Goal: Book appointment/travel/reservation

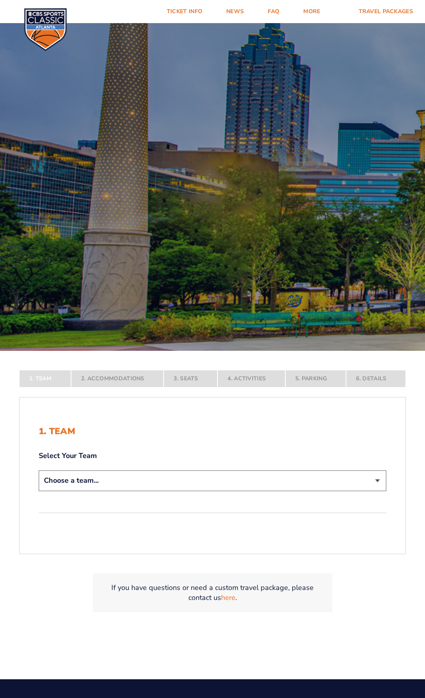
click at [200, 483] on select "Choose a team... [US_STATE] Wildcats [US_STATE] State Buckeyes [US_STATE] Tar H…" at bounding box center [212, 481] width 347 height 20
select select "12956"
click at [39, 491] on select "Choose a team... [US_STATE] Wildcats [US_STATE] State Buckeyes [US_STATE] Tar H…" at bounding box center [212, 481] width 347 height 20
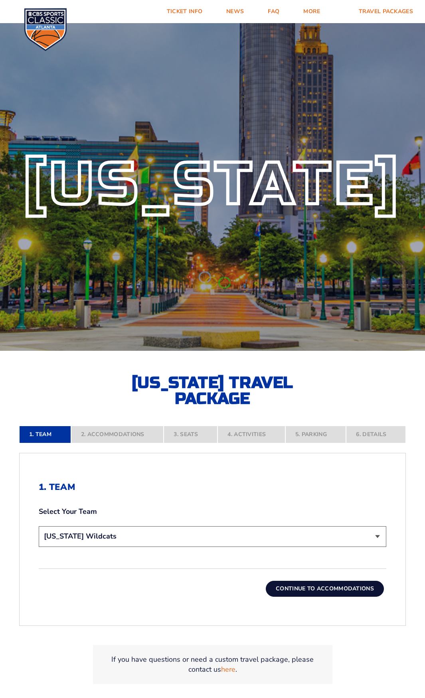
click at [321, 588] on button "Continue To Accommodations" at bounding box center [325, 589] width 118 height 16
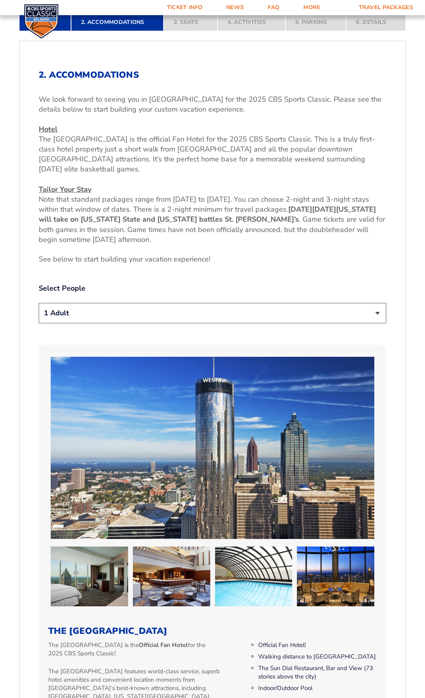
scroll to position [413, 0]
click at [141, 314] on select "1 Adult 2 Adults 3 Adults 4 Adults 2 Adults + 1 Child 2 Adults + 2 Children 2 A…" at bounding box center [212, 313] width 347 height 20
select select "2 Adults"
click at [39, 303] on select "1 Adult 2 Adults 3 Adults 4 Adults 2 Adults + 1 Child 2 Adults + 2 Children 2 A…" at bounding box center [212, 313] width 347 height 20
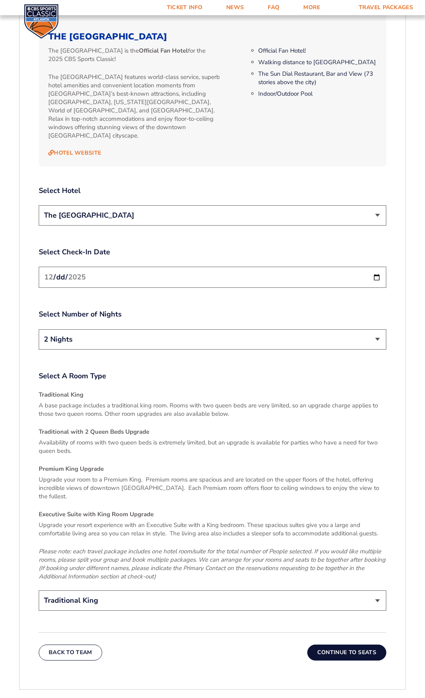
scroll to position [1011, 0]
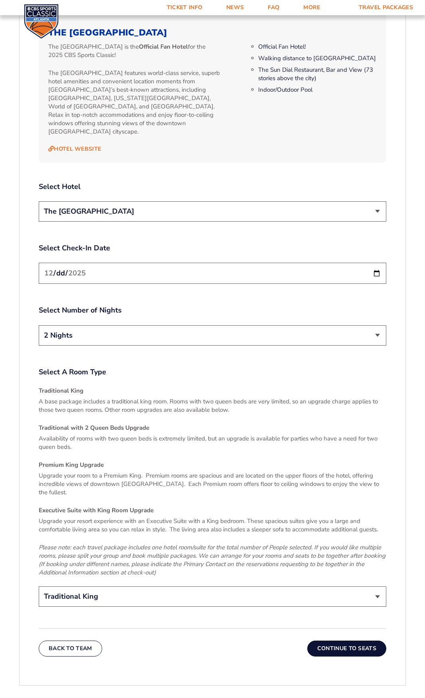
click at [172, 587] on select "Traditional King Traditional with 2 Queen Beds Upgrade (+$45 per night) Premium…" at bounding box center [212, 597] width 347 height 20
select select "Traditional with 2 Queen Beds Upgrade"
click at [39, 587] on select "Traditional King Traditional with 2 Queen Beds Upgrade (+$45 per night) Premium…" at bounding box center [212, 597] width 347 height 20
click at [333, 641] on button "Continue To Seats" at bounding box center [346, 649] width 79 height 16
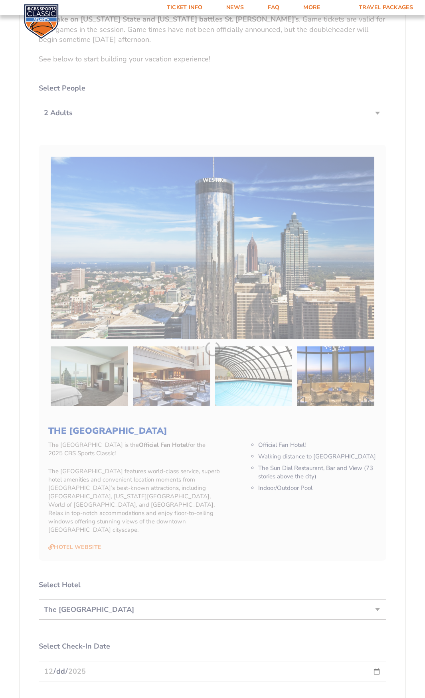
scroll to position [331, 0]
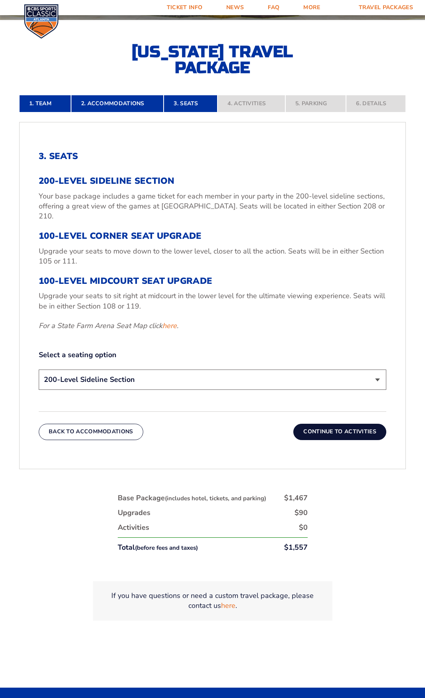
click at [146, 373] on select "200-Level Sideline Section 100-Level Corner Seat Upgrade (+$120 per person) 100…" at bounding box center [212, 380] width 347 height 20
click at [176, 374] on select "200-Level Sideline Section 100-Level Corner Seat Upgrade (+$120 per person) 100…" at bounding box center [212, 380] width 347 height 20
click at [39, 370] on select "200-Level Sideline Section 100-Level Corner Seat Upgrade (+$120 per person) 100…" at bounding box center [212, 380] width 347 height 20
click at [162, 373] on select "200-Level Sideline Section 100-Level Corner Seat Upgrade (+$120 per person) 100…" at bounding box center [212, 380] width 347 height 20
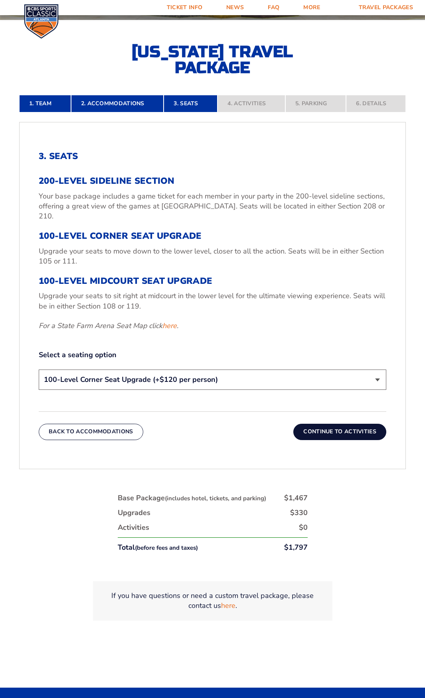
select select "100-Level Midcourt Seat Upgrade"
click at [39, 370] on select "200-Level Sideline Section 100-Level Corner Seat Upgrade (+$120 per person) 100…" at bounding box center [212, 380] width 347 height 20
click at [174, 321] on link "here" at bounding box center [169, 326] width 14 height 10
click at [327, 424] on button "Continue To Activities" at bounding box center [339, 432] width 93 height 16
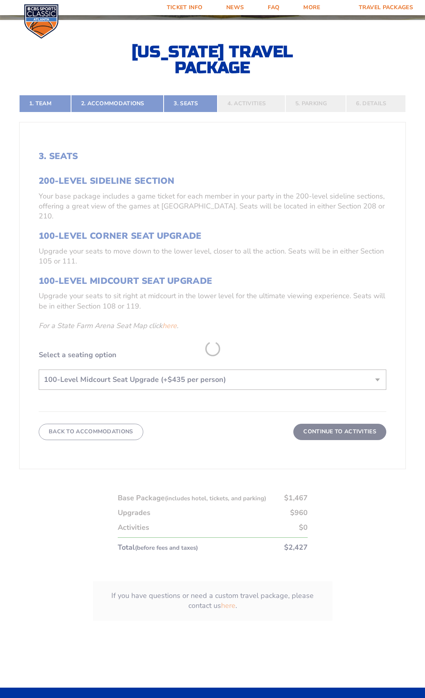
scroll to position [322, 0]
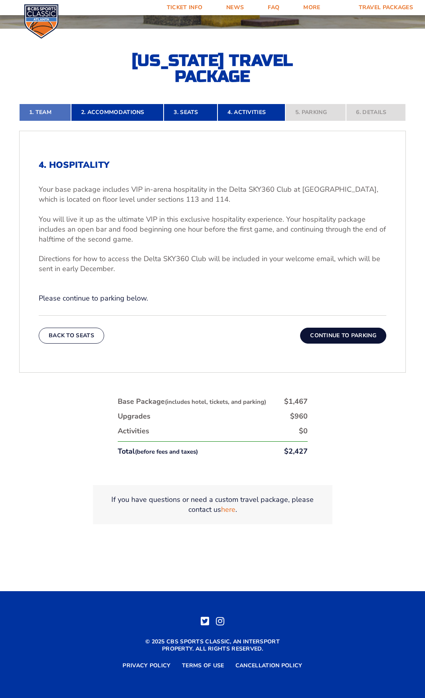
click at [41, 110] on link "1. Team" at bounding box center [45, 113] width 52 height 18
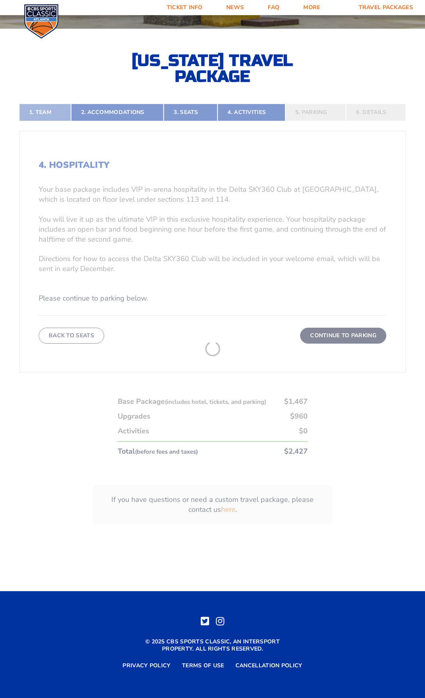
scroll to position [160, 0]
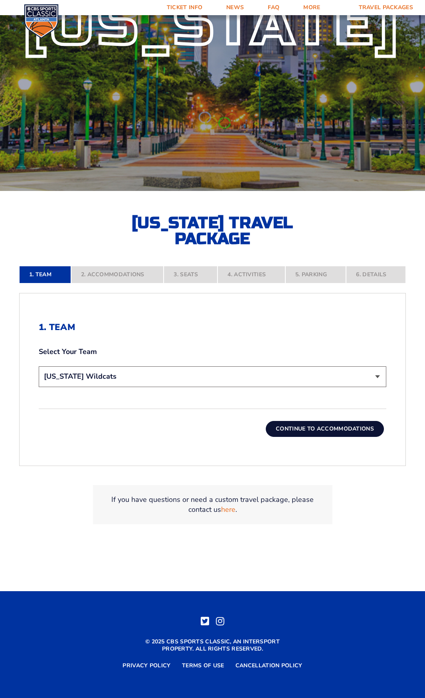
click at [306, 426] on button "Continue To Accommodations" at bounding box center [325, 429] width 118 height 16
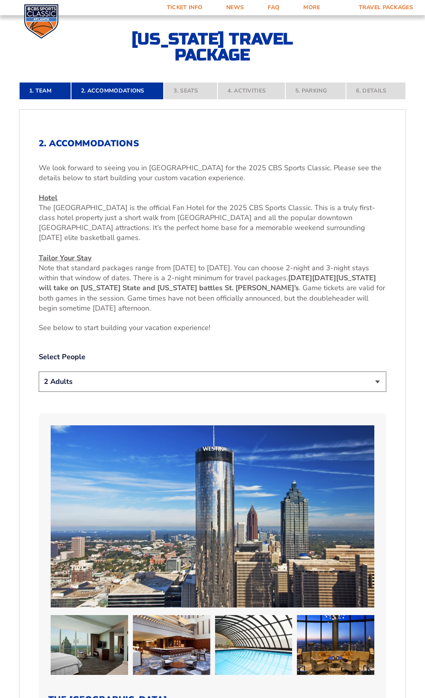
scroll to position [359, 0]
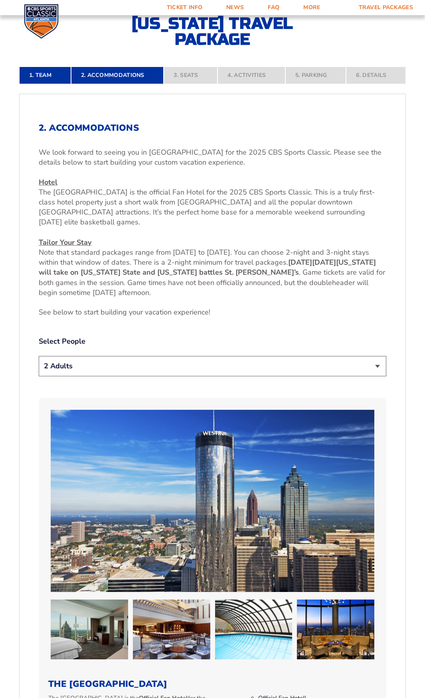
click at [122, 366] on select "1 Adult 2 Adults 3 Adults 4 Adults 2 Adults + 1 Child 2 Adults + 2 Children 2 A…" at bounding box center [212, 366] width 347 height 20
click at [39, 356] on select "1 Adult 2 Adults 3 Adults 4 Adults 2 Adults + 1 Child 2 Adults + 2 Children 2 A…" at bounding box center [212, 366] width 347 height 20
click at [97, 367] on select "1 Adult 2 Adults 3 Adults 4 Adults 2 Adults + 1 Child 2 Adults + 2 Children 2 A…" at bounding box center [212, 366] width 347 height 20
select select "2 Adults"
click at [39, 356] on select "1 Adult 2 Adults 3 Adults 4 Adults 2 Adults + 1 Child 2 Adults + 2 Children 2 A…" at bounding box center [212, 366] width 347 height 20
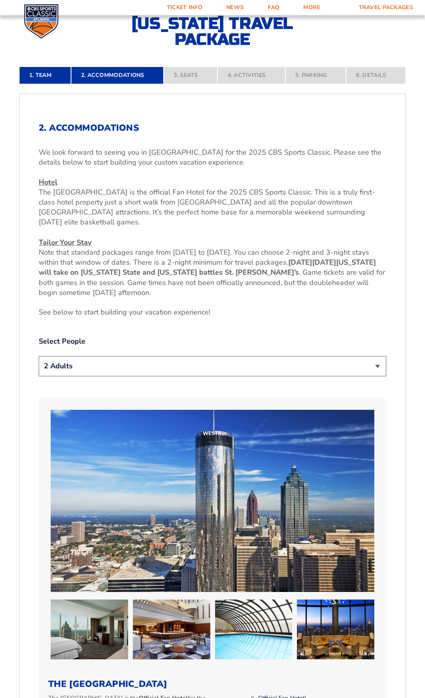
click at [164, 361] on select "1 Adult 2 Adults 3 Adults 4 Adults 2 Adults + 1 Child 2 Adults + 2 Children 2 A…" at bounding box center [212, 366] width 347 height 20
click at [39, 356] on select "1 Adult 2 Adults 3 Adults 4 Adults 2 Adults + 1 Child 2 Adults + 2 Children 2 A…" at bounding box center [212, 366] width 347 height 20
click at [195, 327] on div "2. Accommodations We look forward to seeing you in [GEOGRAPHIC_DATA] for the 20…" at bounding box center [212, 692] width 347 height 1138
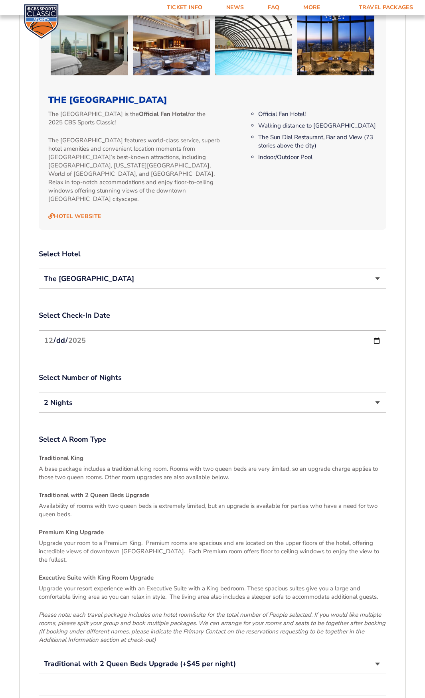
scroll to position [998, 0]
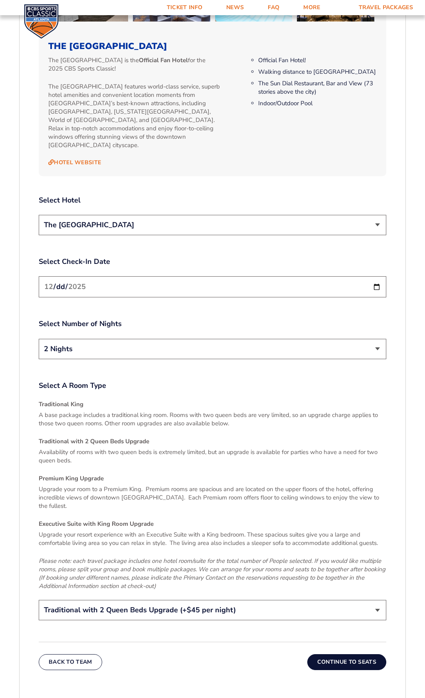
click at [335, 655] on button "Continue To Seats" at bounding box center [346, 663] width 79 height 16
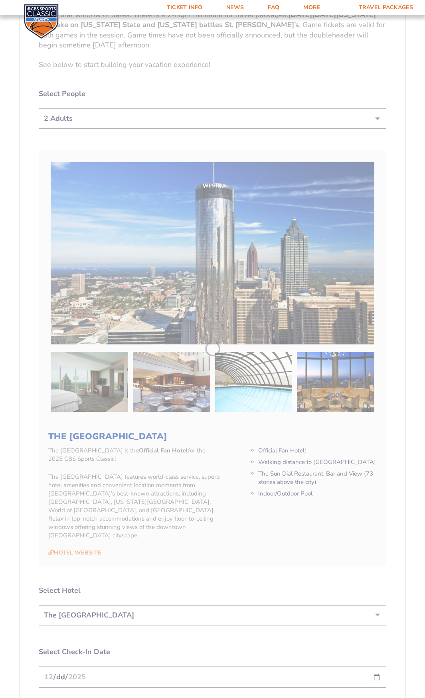
scroll to position [331, 0]
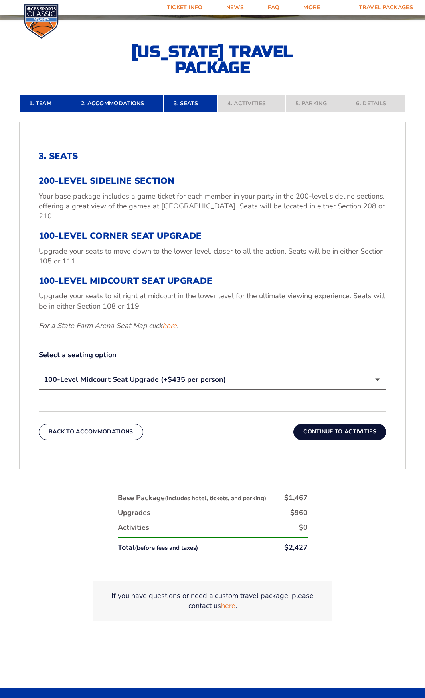
click at [326, 426] on button "Continue To Activities" at bounding box center [339, 432] width 93 height 16
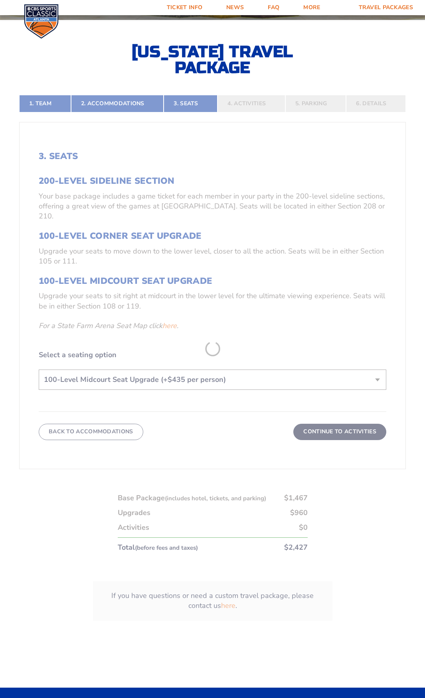
scroll to position [322, 0]
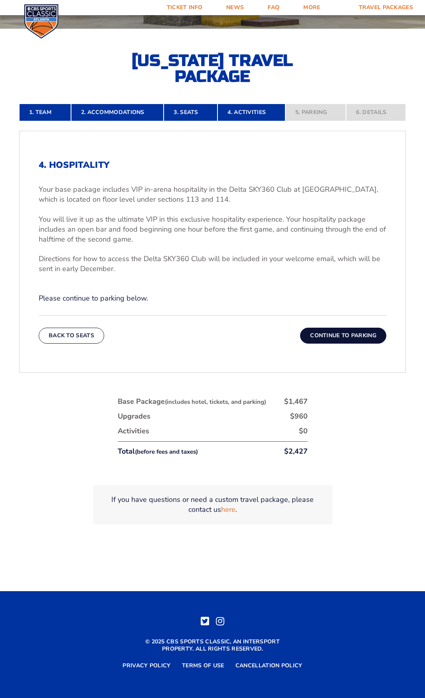
click at [335, 339] on button "Continue To Parking" at bounding box center [343, 336] width 86 height 16
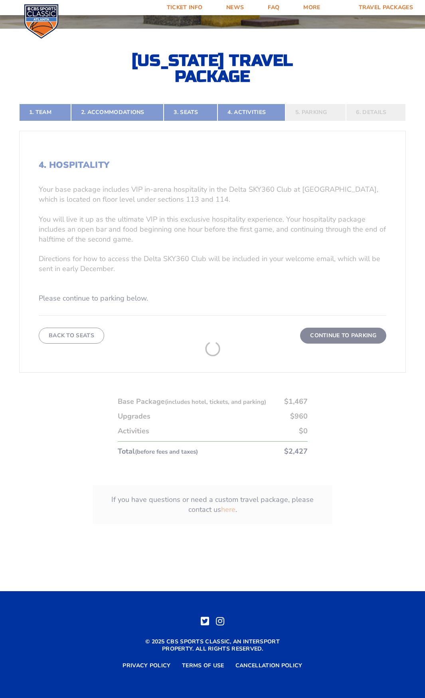
scroll to position [270, 0]
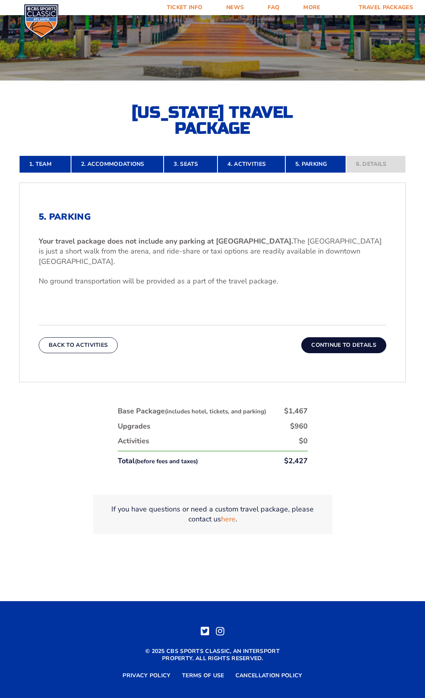
click at [328, 337] on button "Continue To Details" at bounding box center [343, 345] width 85 height 16
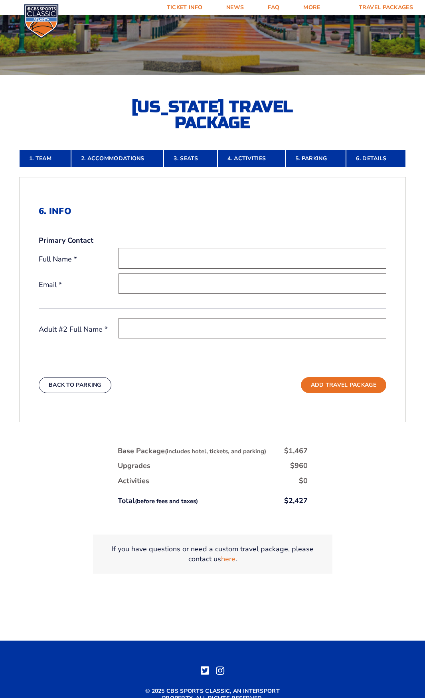
scroll to position [326, 0]
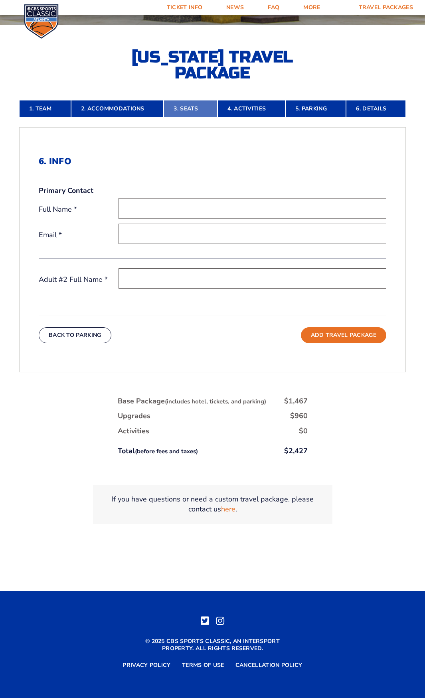
click at [197, 110] on link "3. Seats" at bounding box center [191, 109] width 54 height 18
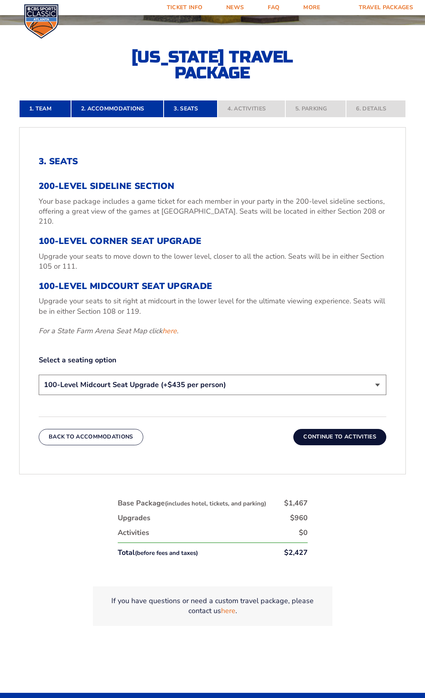
click at [154, 382] on select "200-Level Sideline Section 100-Level Corner Seat Upgrade (+$120 per person) 100…" at bounding box center [212, 385] width 347 height 20
select select "200-Level Sideline Section"
click at [39, 375] on select "200-Level Sideline Section 100-Level Corner Seat Upgrade (+$120 per person) 100…" at bounding box center [212, 385] width 347 height 20
click at [319, 430] on button "Continue To Activities" at bounding box center [339, 437] width 93 height 16
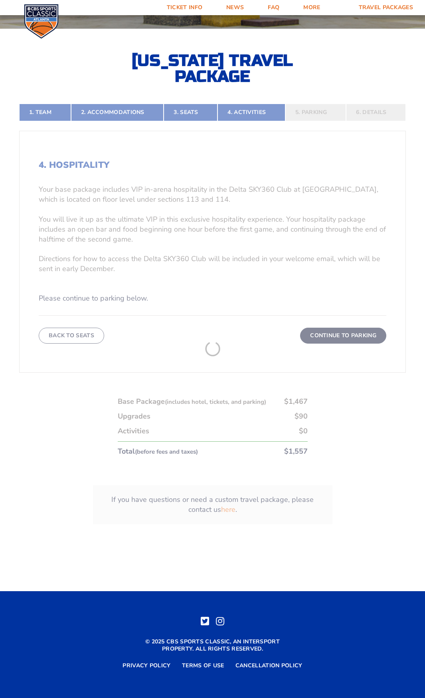
scroll to position [322, 0]
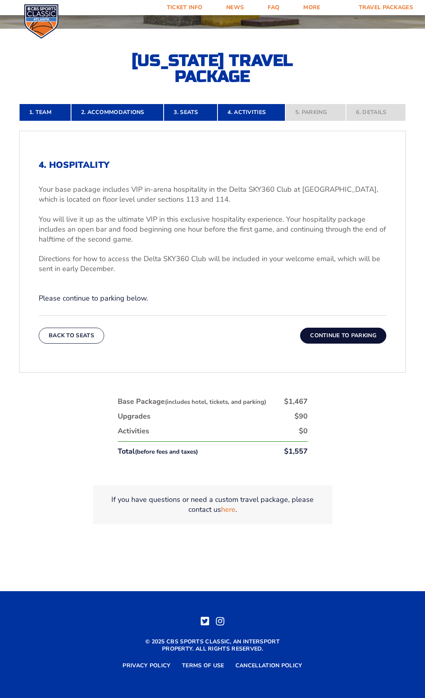
click at [325, 335] on button "Continue To Parking" at bounding box center [343, 336] width 86 height 16
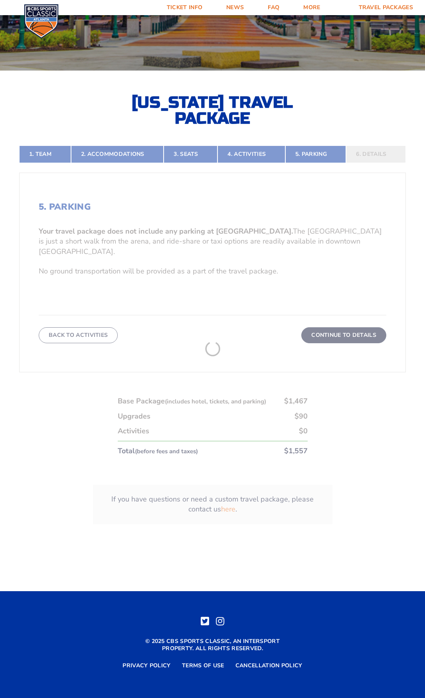
scroll to position [270, 0]
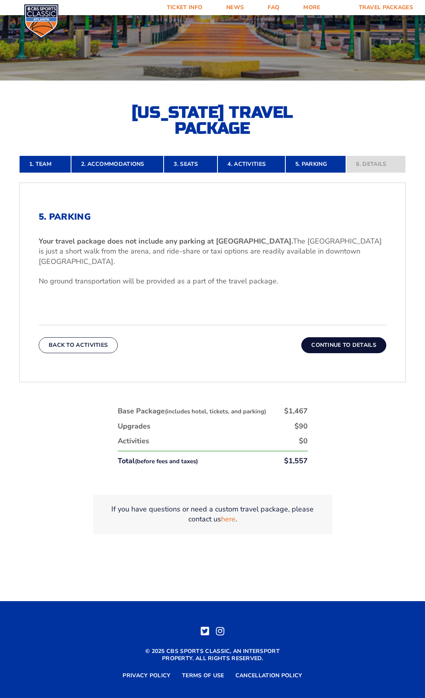
click at [326, 337] on button "Continue To Details" at bounding box center [343, 345] width 85 height 16
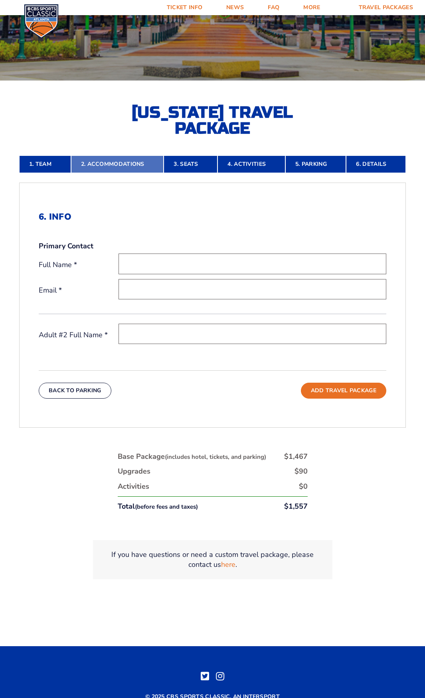
click at [104, 159] on link "2. Accommodations" at bounding box center [117, 165] width 93 height 18
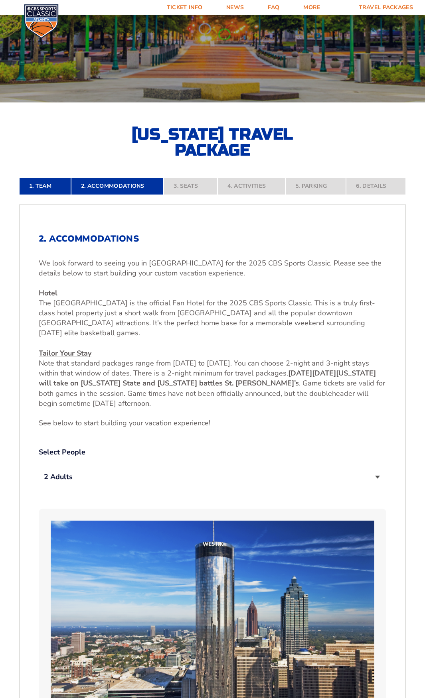
scroll to position [246, 0]
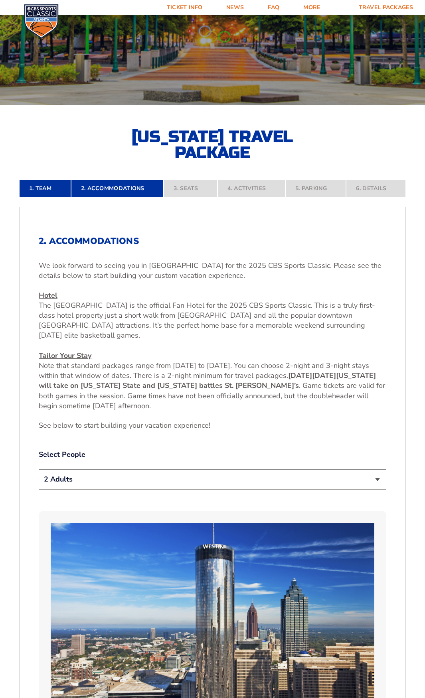
click at [120, 486] on select "1 Adult 2 Adults 3 Adults 4 Adults 2 Adults + 1 Child 2 Adults + 2 Children 2 A…" at bounding box center [212, 480] width 347 height 20
select select "2 Adults + 3 Children"
click at [39, 470] on select "1 Adult 2 Adults 3 Adults 4 Adults 2 Adults + 1 Child 2 Adults + 2 Children 2 A…" at bounding box center [212, 480] width 347 height 20
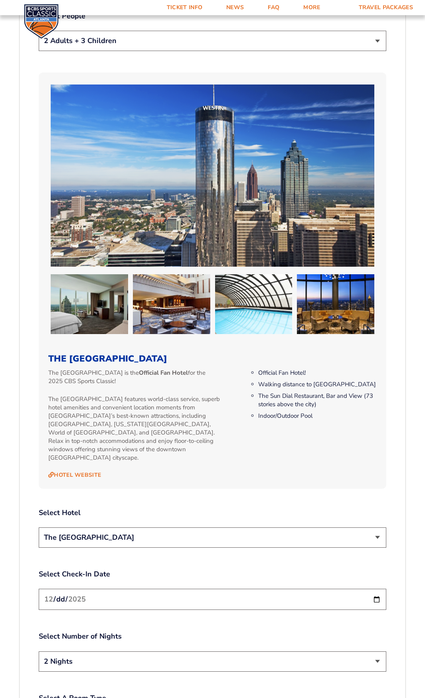
scroll to position [805, 0]
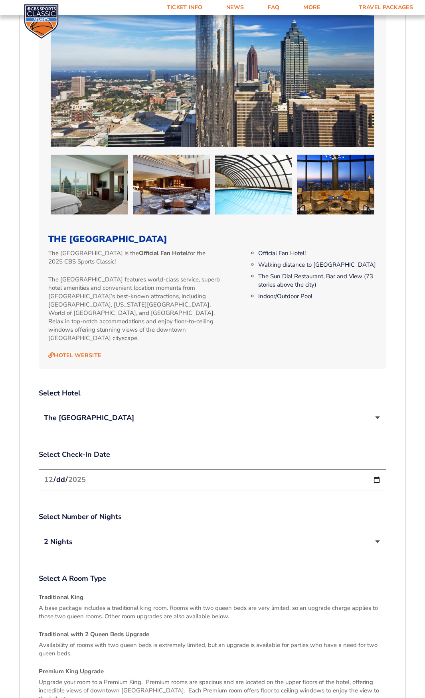
click at [138, 415] on select "The [GEOGRAPHIC_DATA]" at bounding box center [212, 418] width 347 height 20
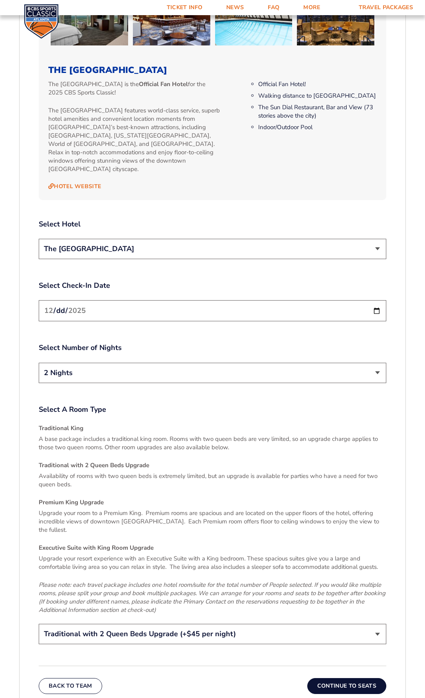
scroll to position [1044, 0]
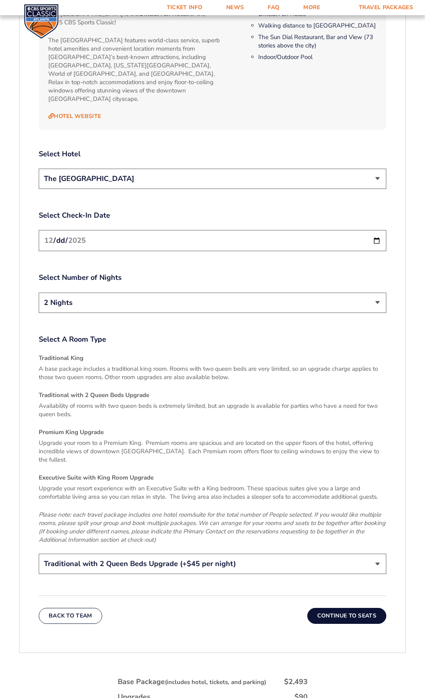
click at [185, 554] on select "Traditional King Traditional with 2 Queen Beds Upgrade (+$45 per night) Premium…" at bounding box center [212, 564] width 347 height 20
click at [39, 554] on select "Traditional King Traditional with 2 Queen Beds Upgrade (+$45 per night) Premium…" at bounding box center [212, 564] width 347 height 20
click at [328, 608] on button "Continue To Seats" at bounding box center [346, 616] width 79 height 16
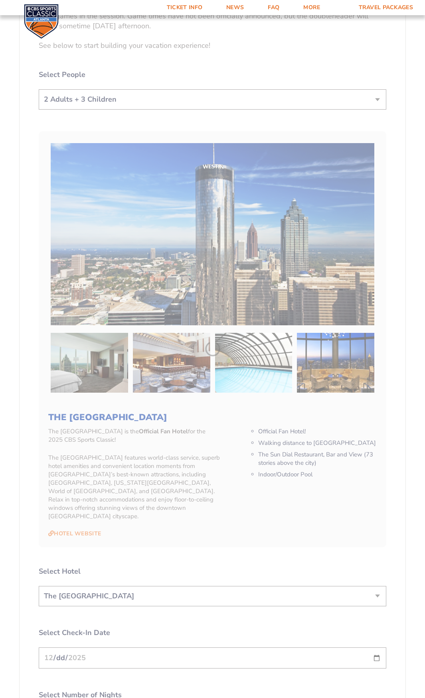
scroll to position [331, 0]
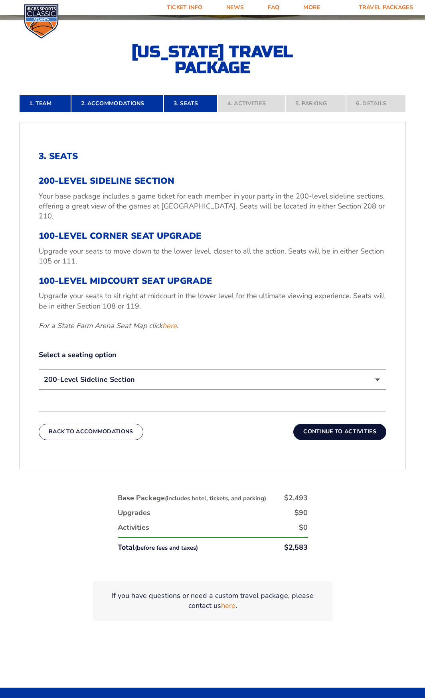
click at [137, 371] on select "200-Level Sideline Section 100-Level Corner Seat Upgrade (+$120 per person) 100…" at bounding box center [212, 380] width 347 height 20
click at [39, 370] on select "200-Level Sideline Section 100-Level Corner Seat Upgrade (+$120 per person) 100…" at bounding box center [212, 380] width 347 height 20
click at [324, 424] on button "Continue To Activities" at bounding box center [339, 432] width 93 height 16
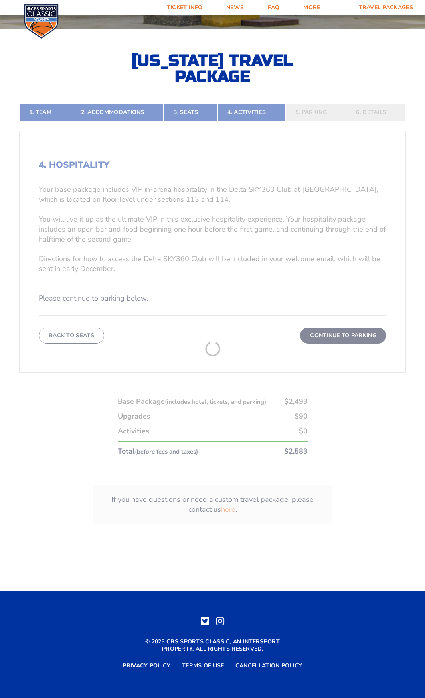
scroll to position [322, 0]
